Goal: Download file/media

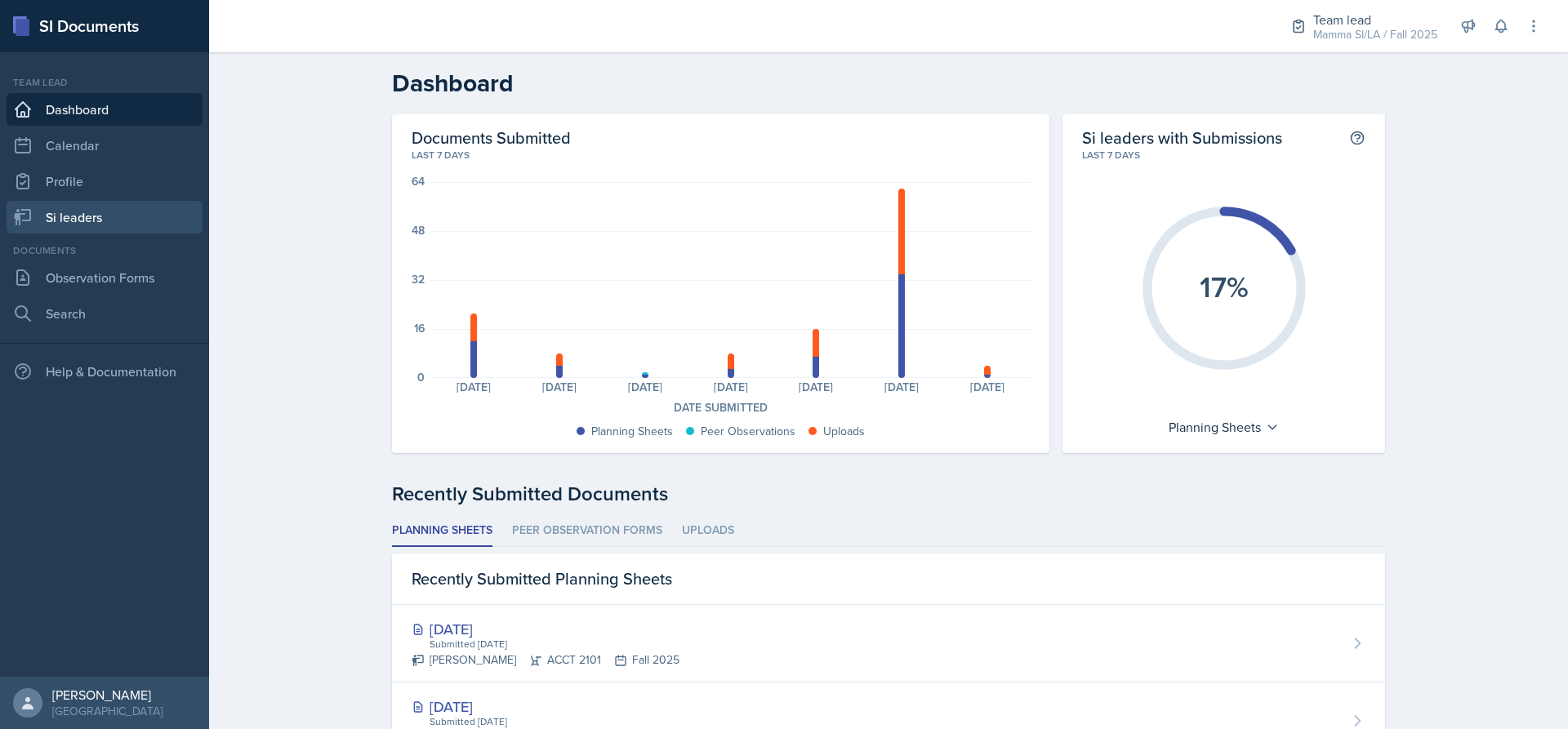
click at [99, 231] on link "Si leaders" at bounding box center [104, 216] width 196 height 32
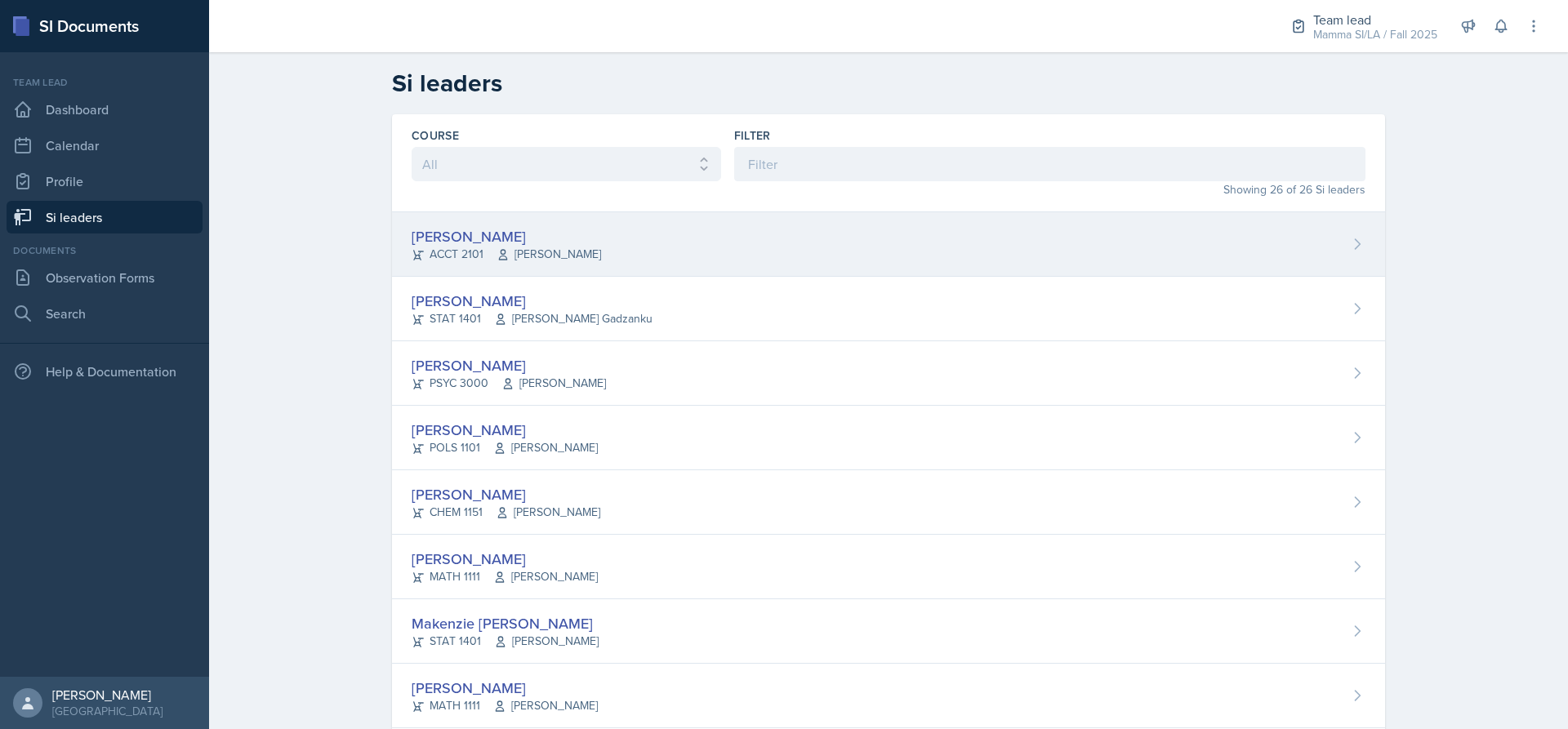
click at [521, 258] on span "[PERSON_NAME]" at bounding box center [548, 254] width 105 height 17
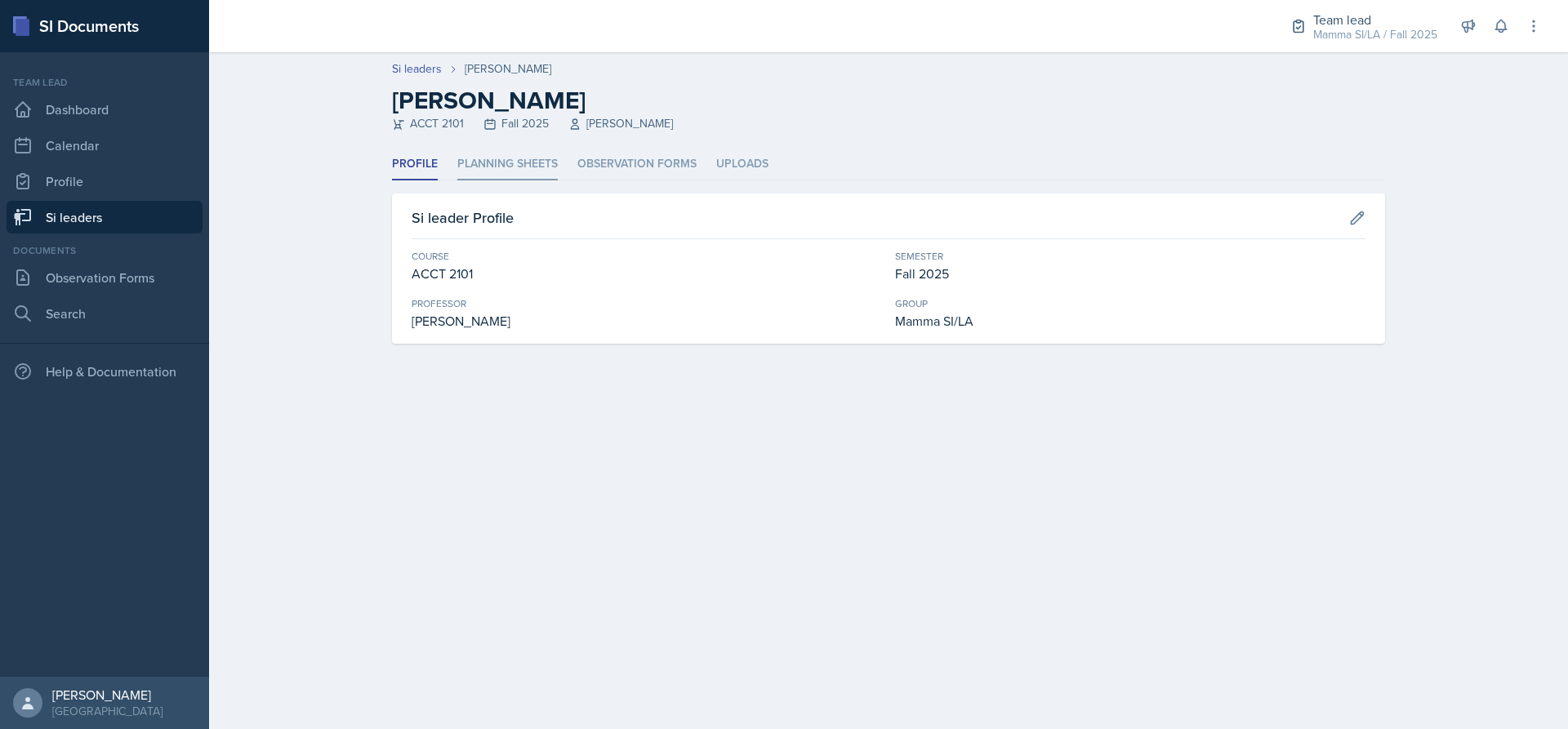
drag, startPoint x: 493, startPoint y: 145, endPoint x: 495, endPoint y: 156, distance: 11.2
click at [493, 149] on div "Si leaders [PERSON_NAME] [PERSON_NAME] ACCT 2101 Fall 2025 [PERSON_NAME] Profil…" at bounding box center [888, 217] width 1358 height 330
click at [499, 160] on li "Planning Sheets" at bounding box center [508, 164] width 100 height 32
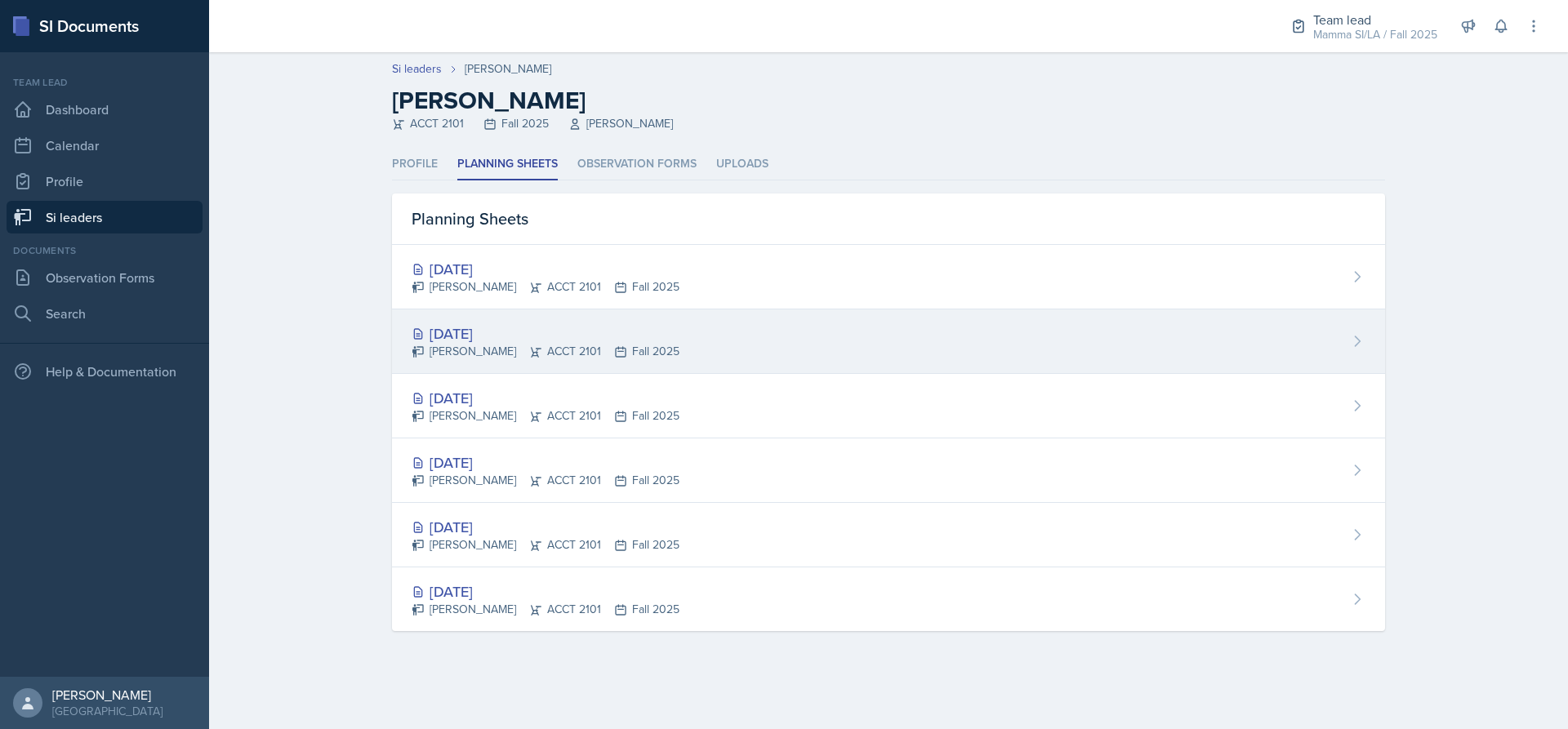
click at [675, 335] on div "[DATE] [PERSON_NAME] ACCT 2101 Fall 2025" at bounding box center [888, 342] width 993 height 65
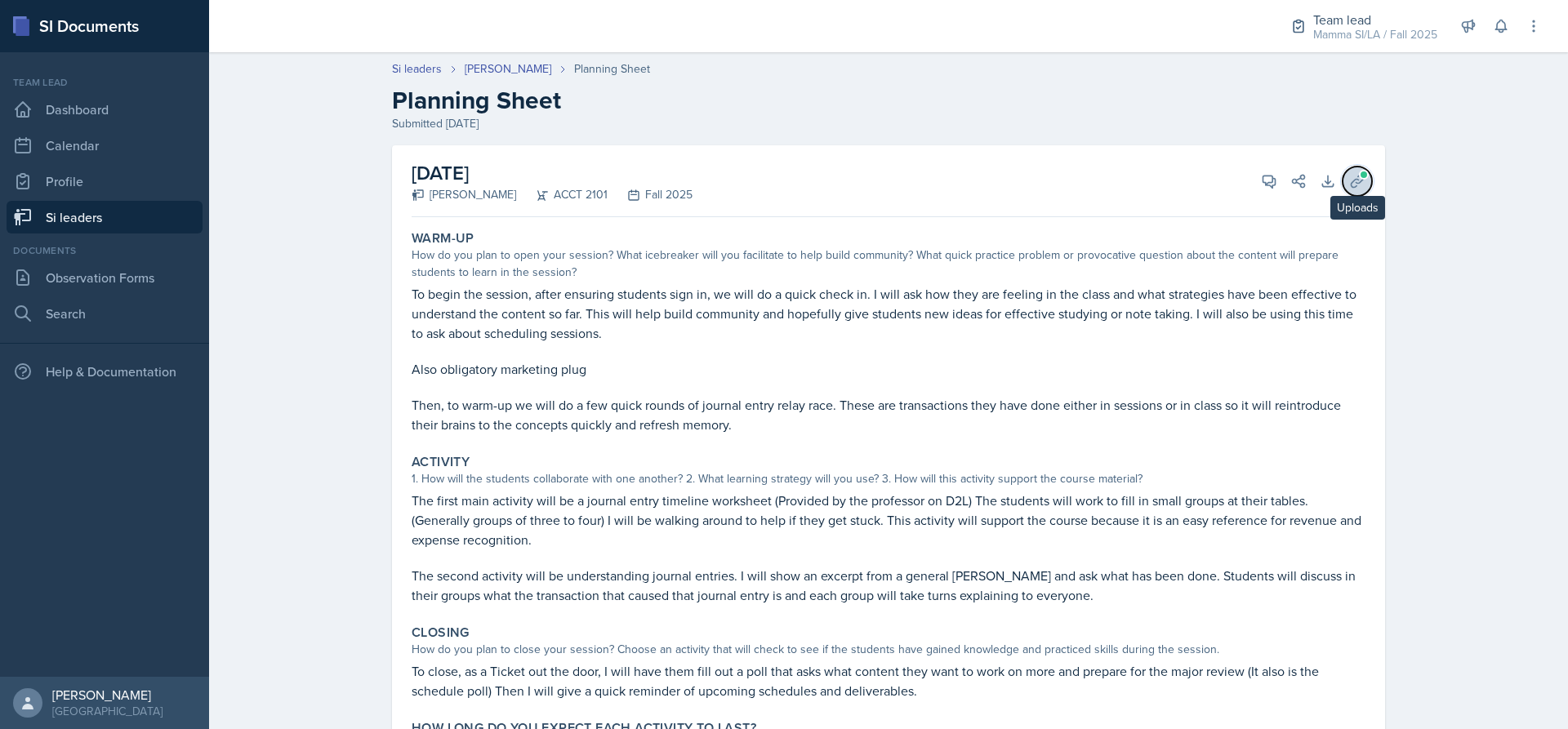
click at [1358, 178] on span at bounding box center [1363, 174] width 10 height 10
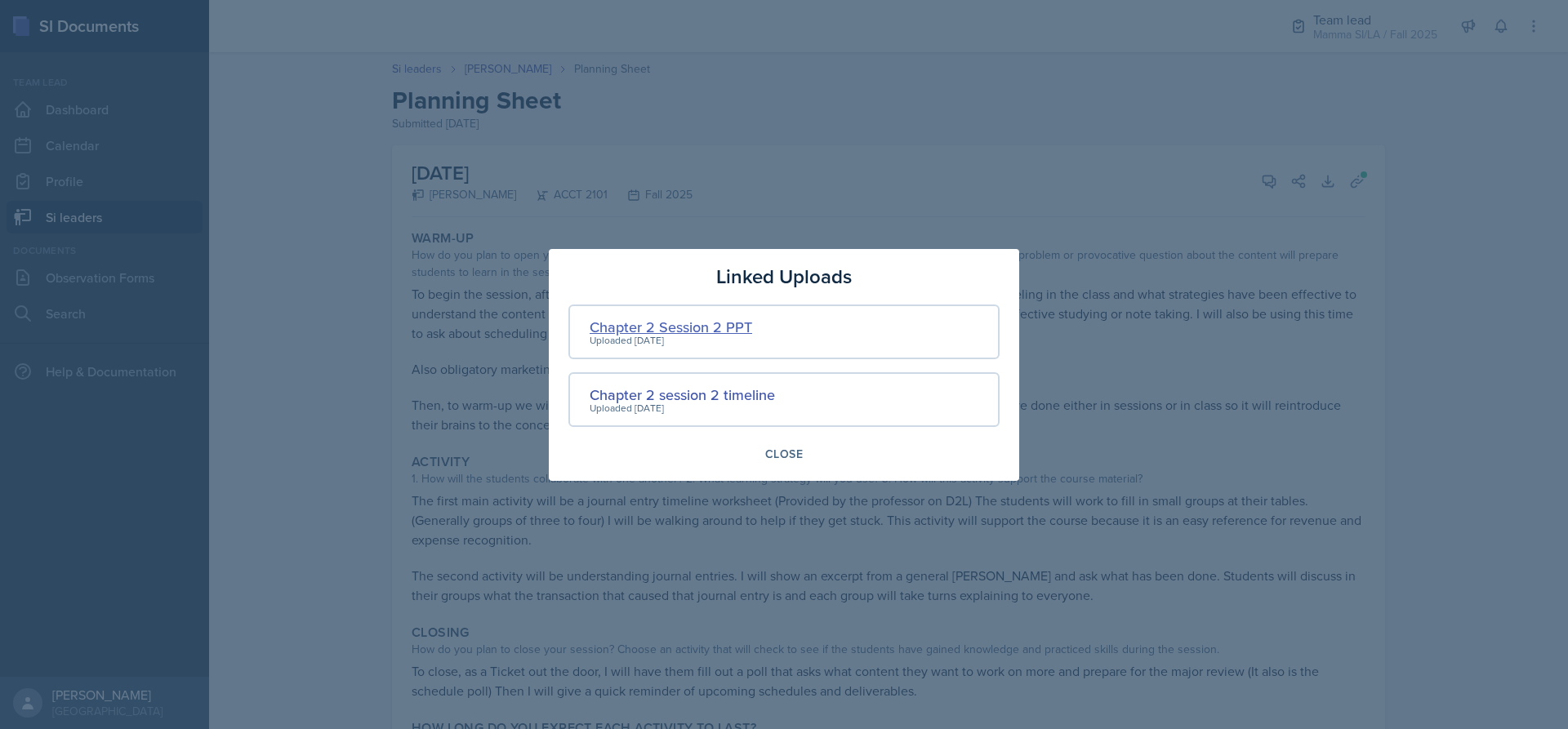
click at [713, 330] on div "Chapter 2 Session 2 PPT" at bounding box center [670, 327] width 162 height 22
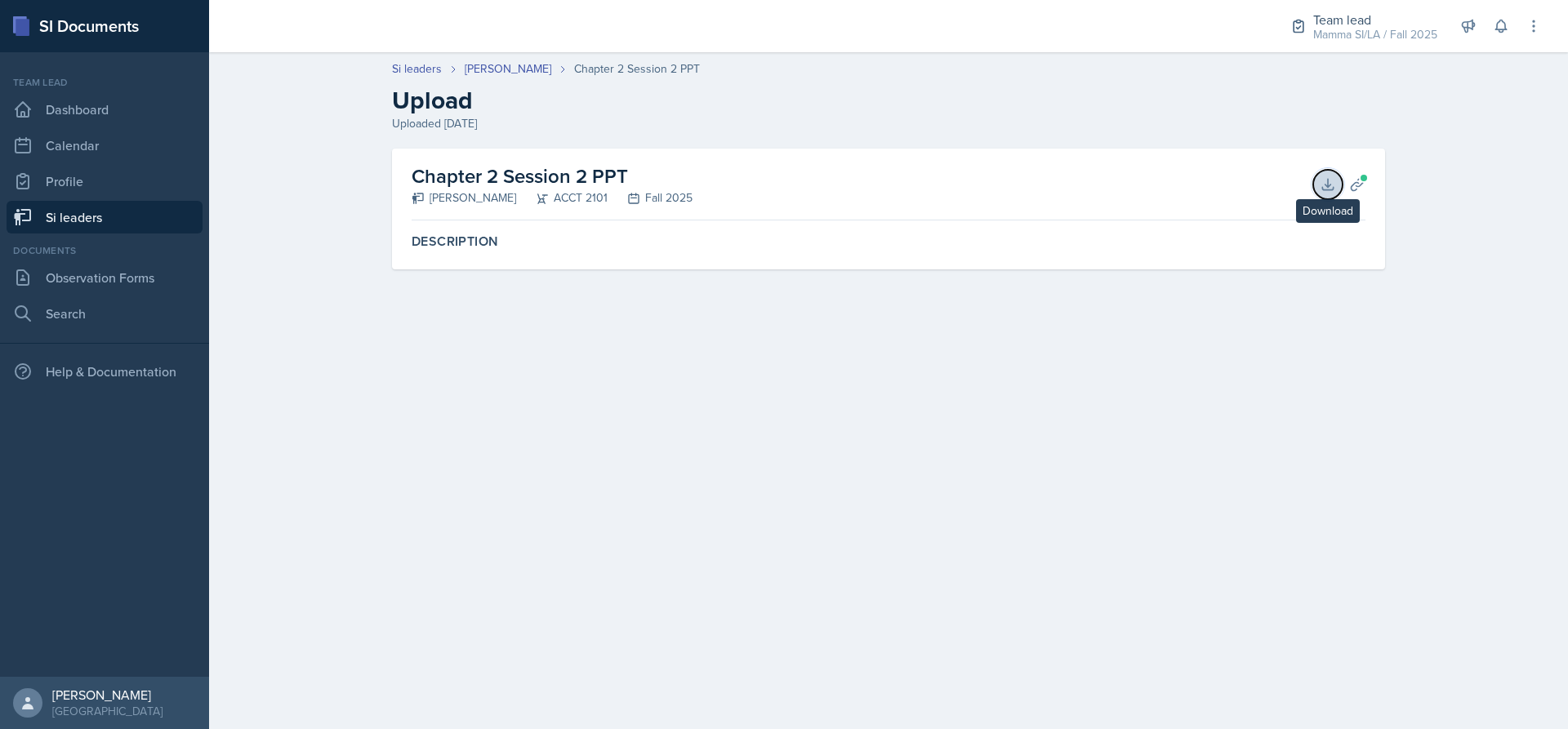
click at [1342, 181] on button "Download" at bounding box center [1328, 185] width 30 height 30
drag, startPoint x: 917, startPoint y: 704, endPoint x: 940, endPoint y: 719, distance: 27.5
click at [932, 712] on main "Si leaders [PERSON_NAME] Chapter 2 Session 2 PPT Upload Uploaded [DATE] Chapter…" at bounding box center [888, 390] width 1358 height 676
